Goal: Task Accomplishment & Management: Complete application form

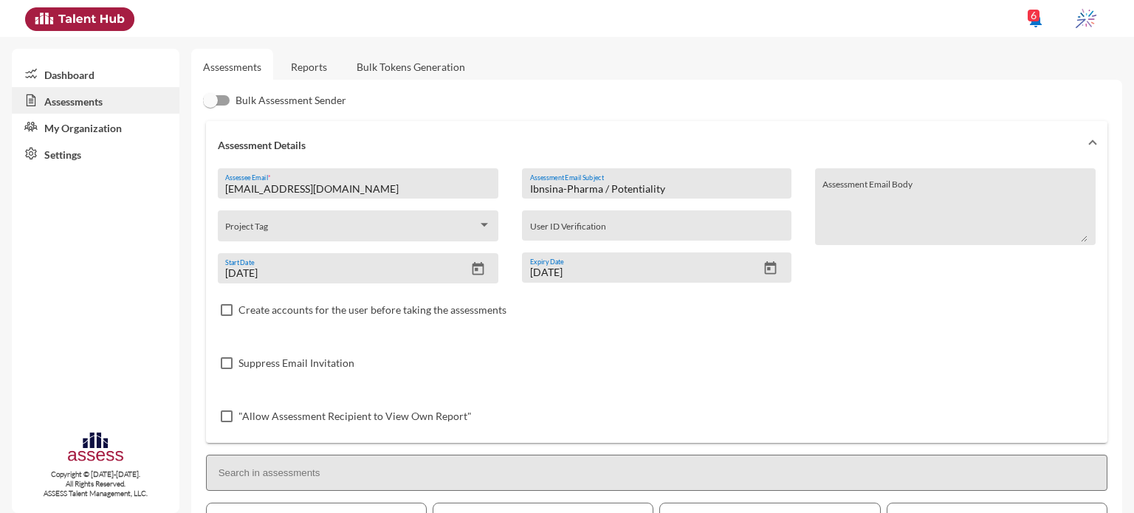
click at [378, 193] on input "[EMAIL_ADDRESS][DOMAIN_NAME]" at bounding box center [357, 189] width 265 height 12
paste input "[EMAIL_ADDRESS]"
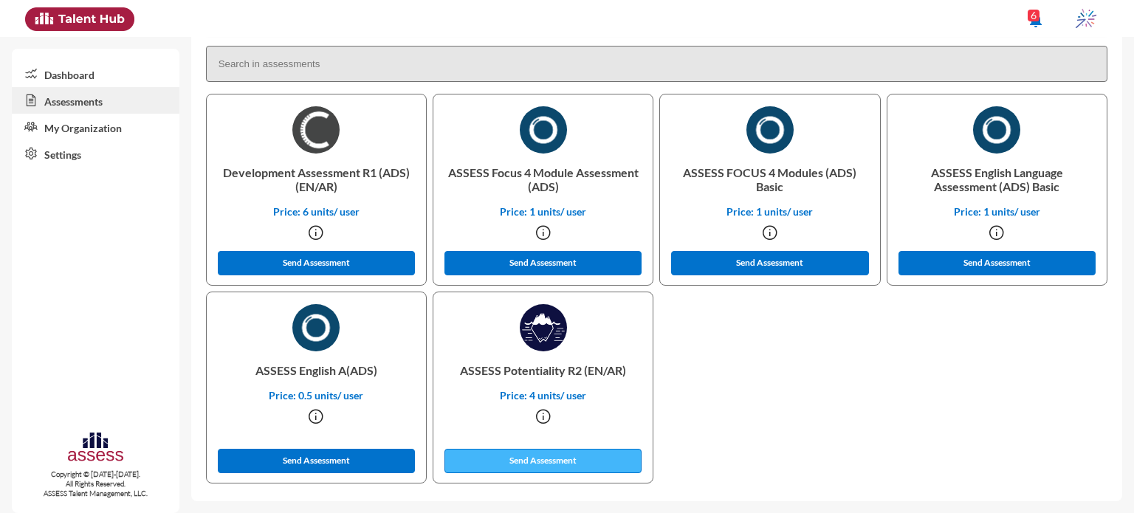
type input "[EMAIL_ADDRESS][DOMAIN_NAME]"
click at [572, 456] on button "Send Assessment" at bounding box center [543, 461] width 198 height 24
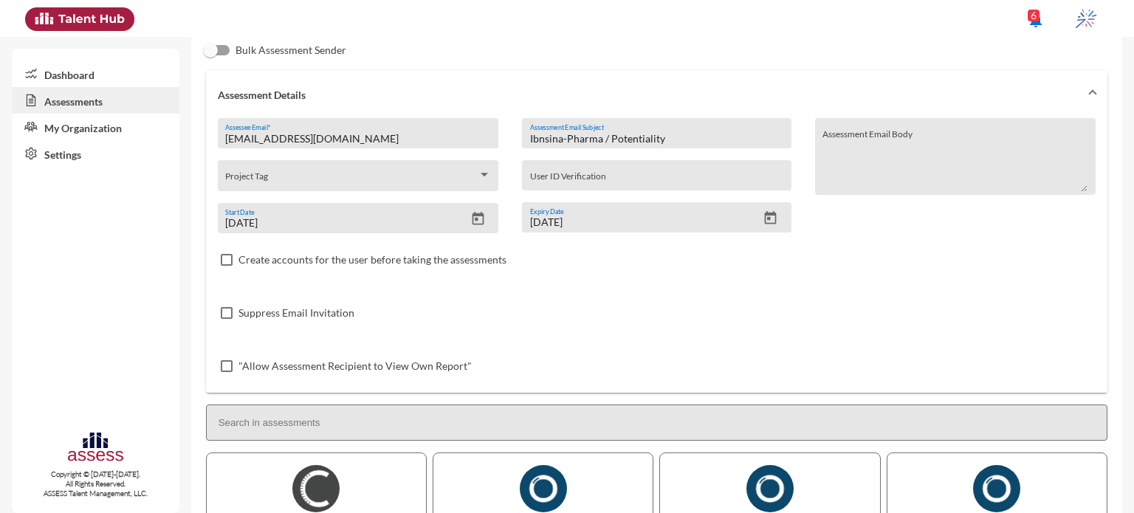
scroll to position [109, 0]
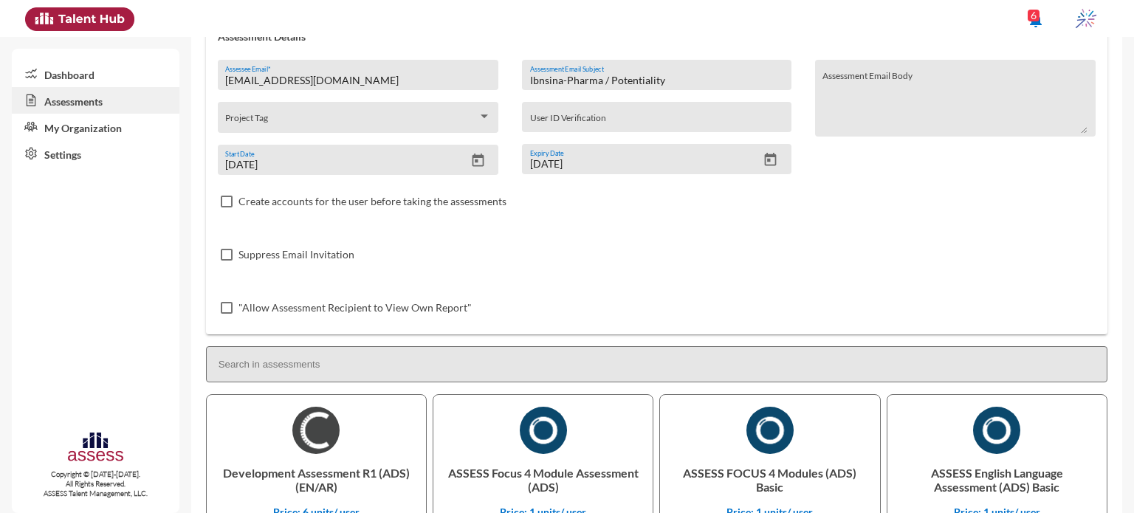
click at [247, 475] on p "Development Assessment R1 (ADS) (EN/AR)" at bounding box center [317, 480] width 196 height 52
copy p "Development"
click at [614, 81] on input "Ibnsina-Pharma / Potentiality" at bounding box center [656, 81] width 253 height 12
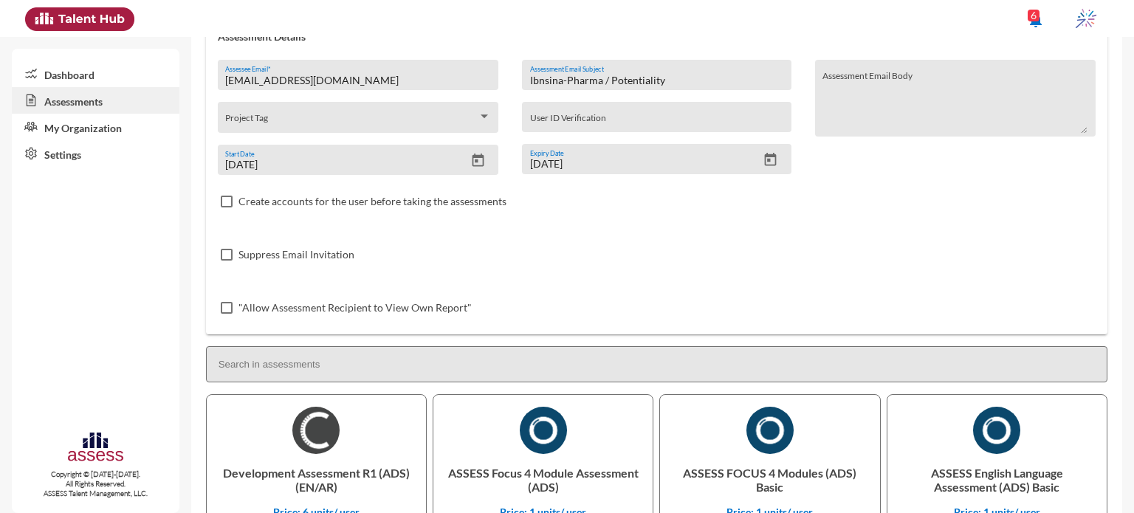
paste input "Development"
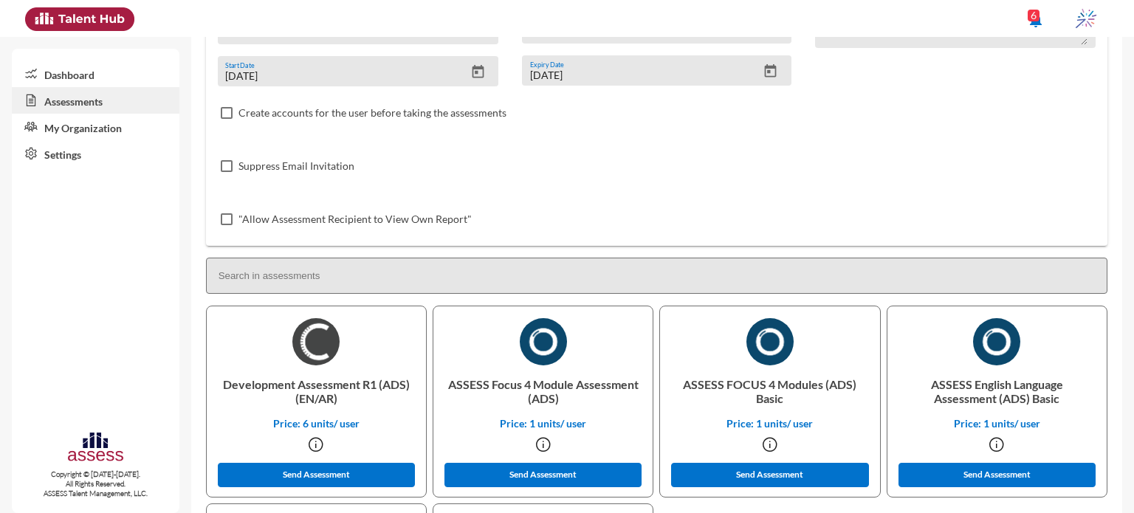
scroll to position [207, 0]
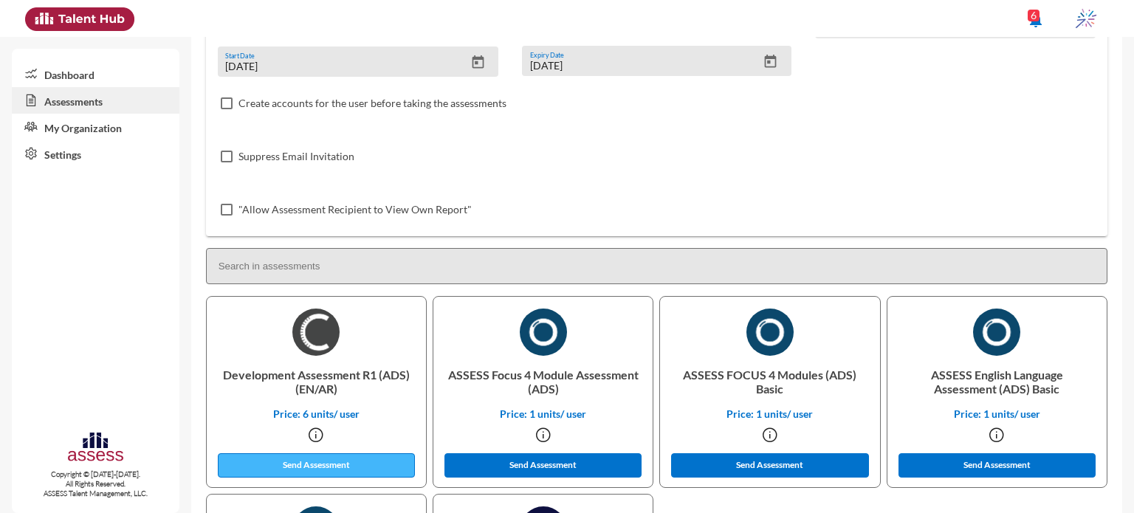
type input "Ibnsina-Pharma / Development"
click at [379, 456] on button "Send Assessment" at bounding box center [317, 465] width 198 height 24
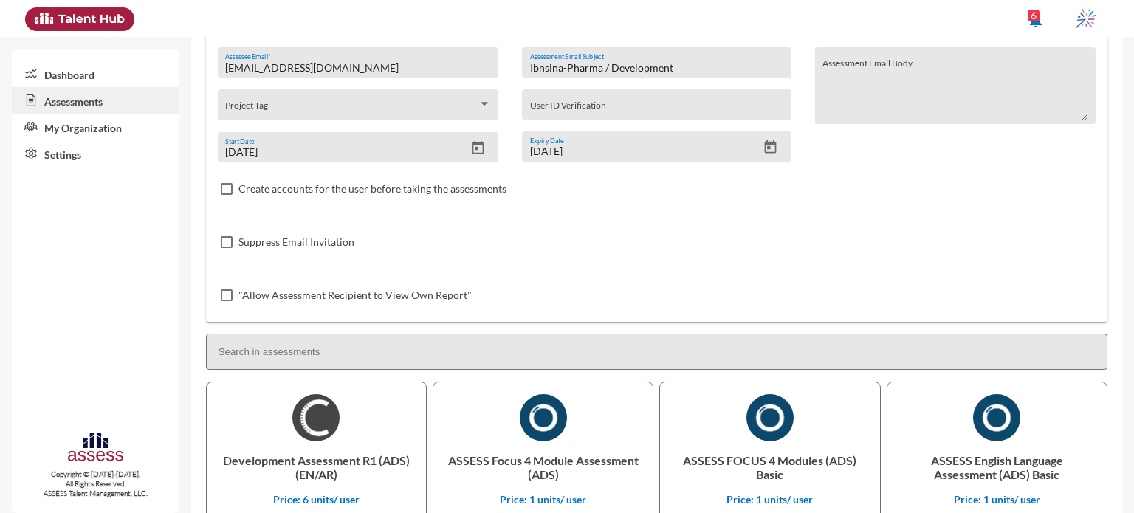
scroll to position [0, 0]
